Goal: Find specific page/section: Find specific page/section

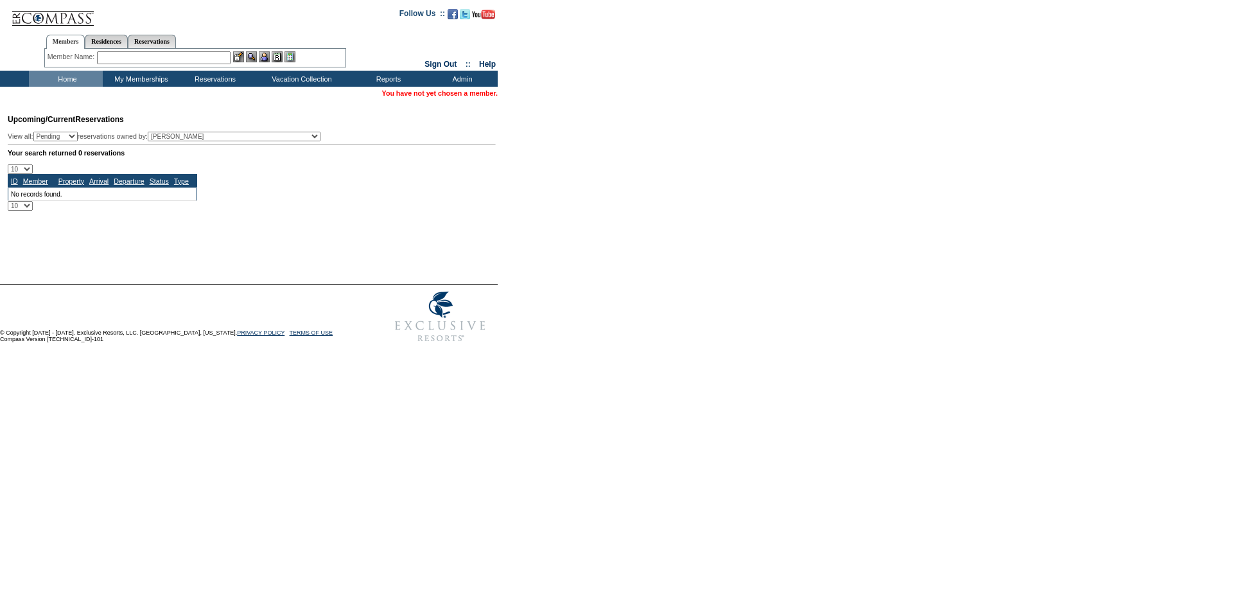
drag, startPoint x: 451, startPoint y: 240, endPoint x: 423, endPoint y: 205, distance: 44.8
click at [451, 238] on div "Processing, please wait. Custom Reservation Task Reservation #: Reservation Dat…" at bounding box center [250, 238] width 498 height 26
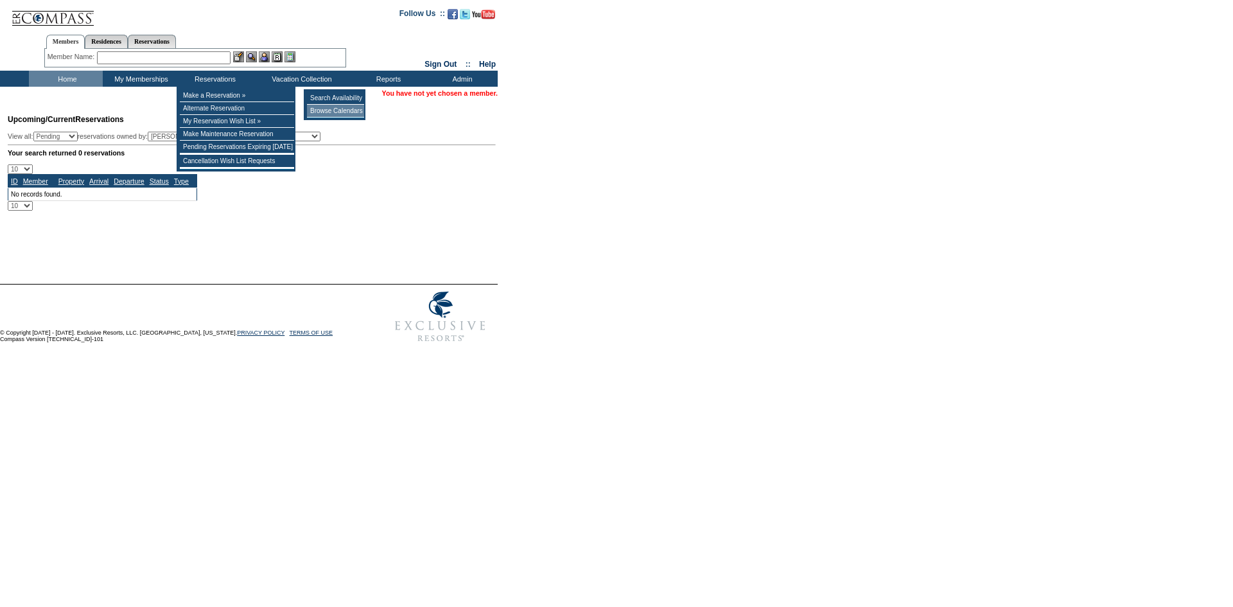
click at [324, 110] on td "Browse Calendars" at bounding box center [335, 111] width 57 height 13
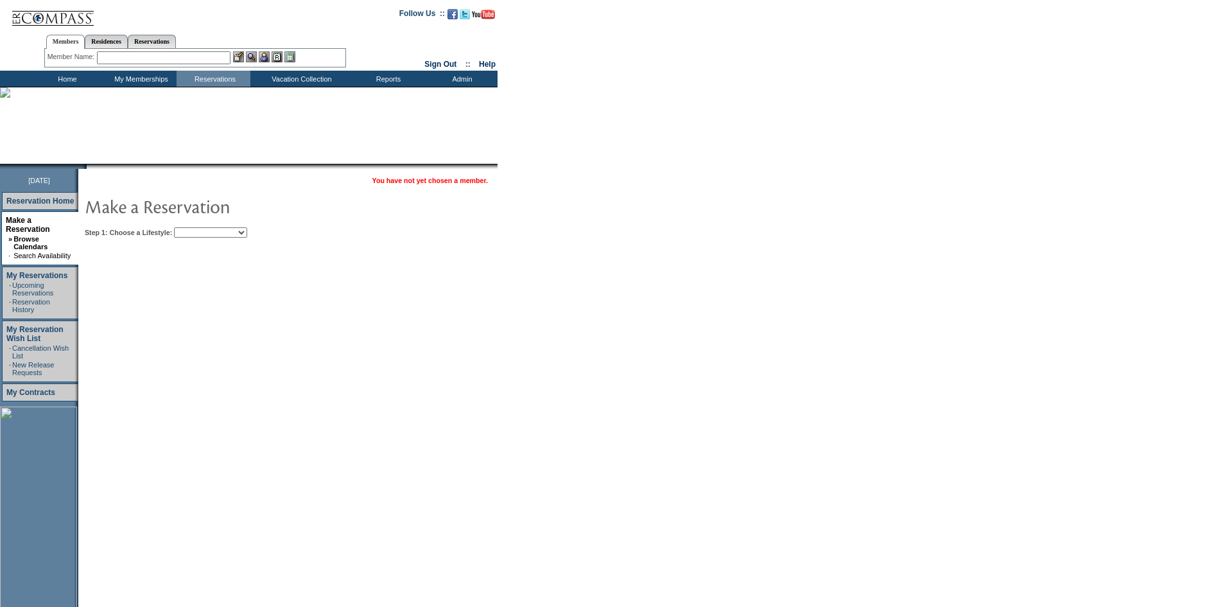
click at [247, 231] on select "Beach Leisure Metropolitan Mountain OIAL for Adventure OIAL for Couples OIAL fo…" at bounding box center [210, 232] width 73 height 10
select select "Beach"
click at [196, 228] on select "Beach Leisure Metropolitan Mountain OIAL for Adventure OIAL for Couples OIAL fo…" at bounding box center [210, 232] width 73 height 10
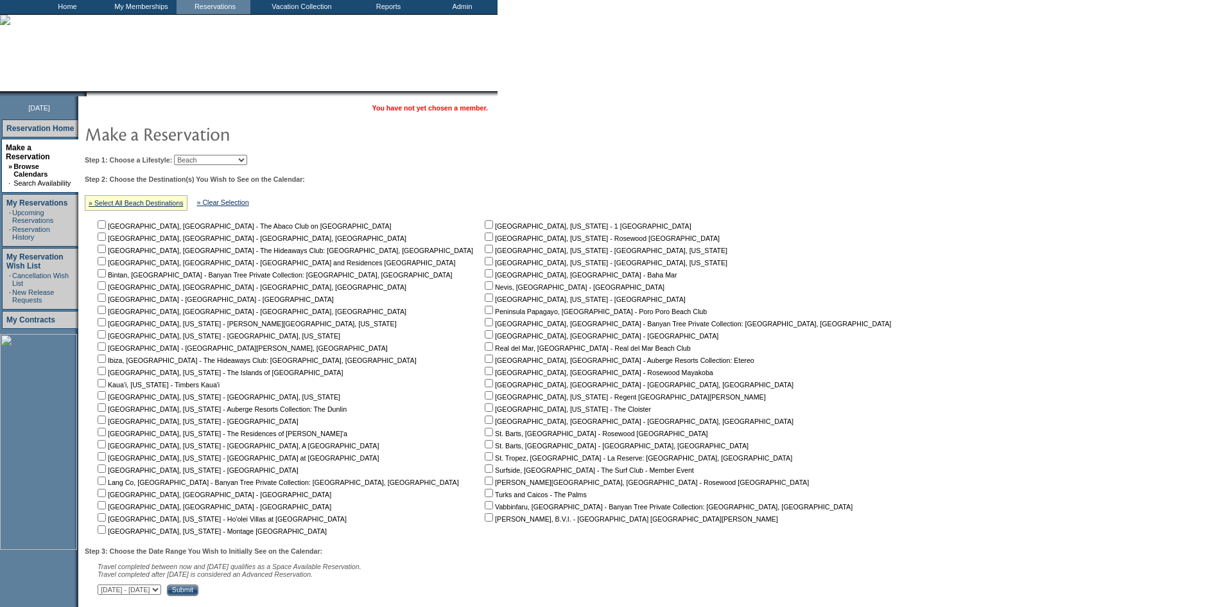
scroll to position [164, 0]
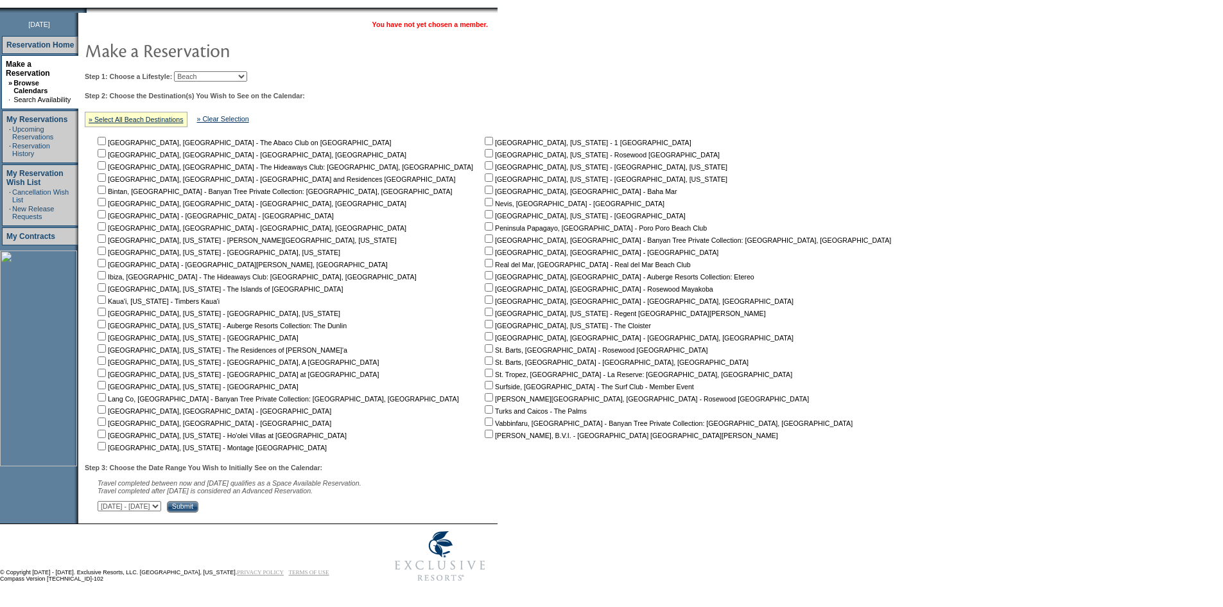
click at [106, 405] on input "checkbox" at bounding box center [102, 409] width 8 height 8
checkbox input "true"
click at [198, 505] on input "Submit" at bounding box center [182, 507] width 31 height 12
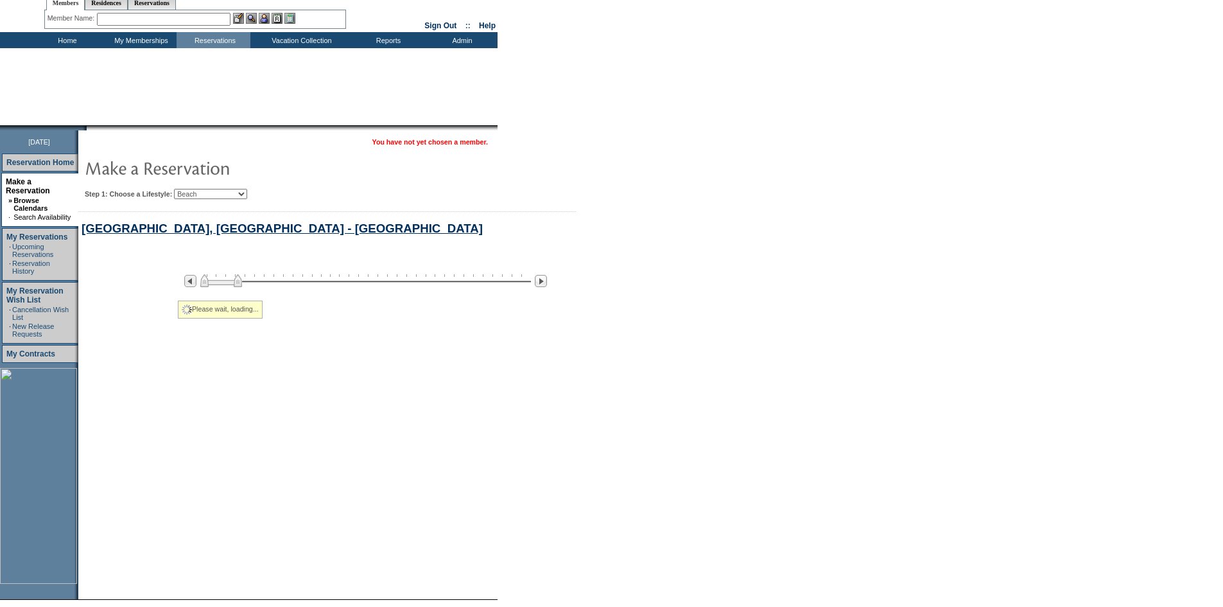
select select "Beach"
